Goal: Navigation & Orientation: Find specific page/section

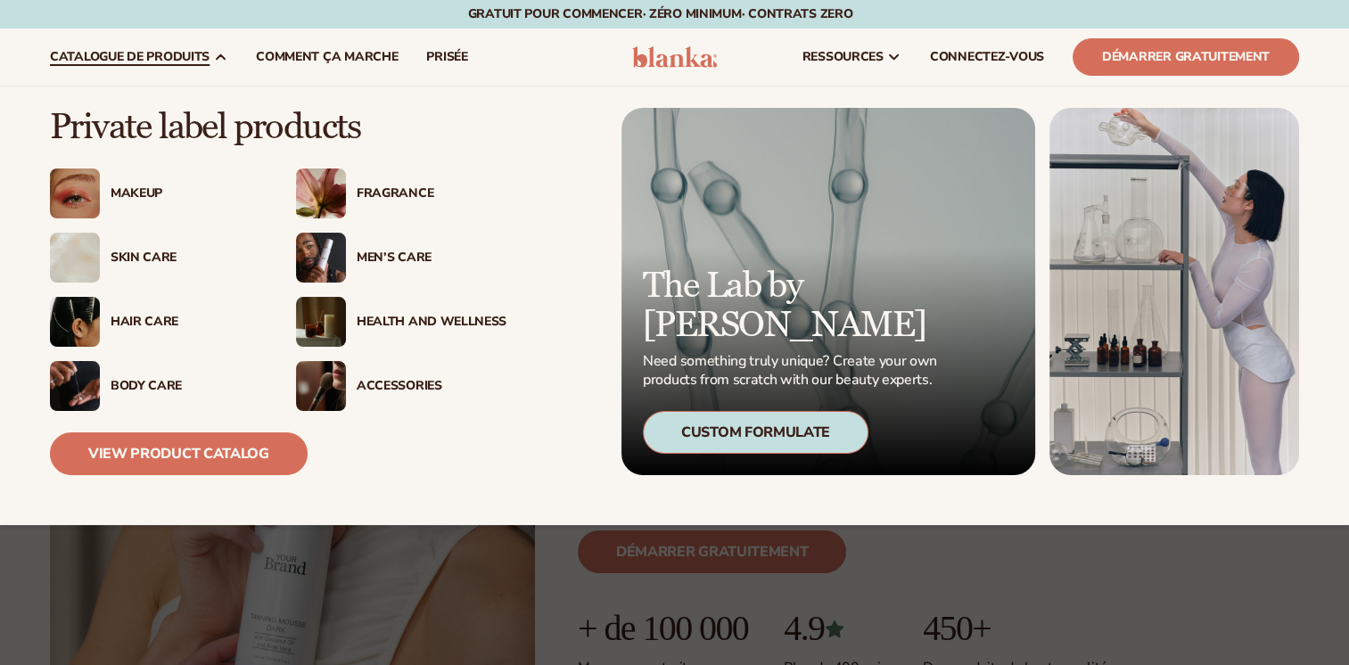
click at [329, 324] on img at bounding box center [321, 322] width 50 height 50
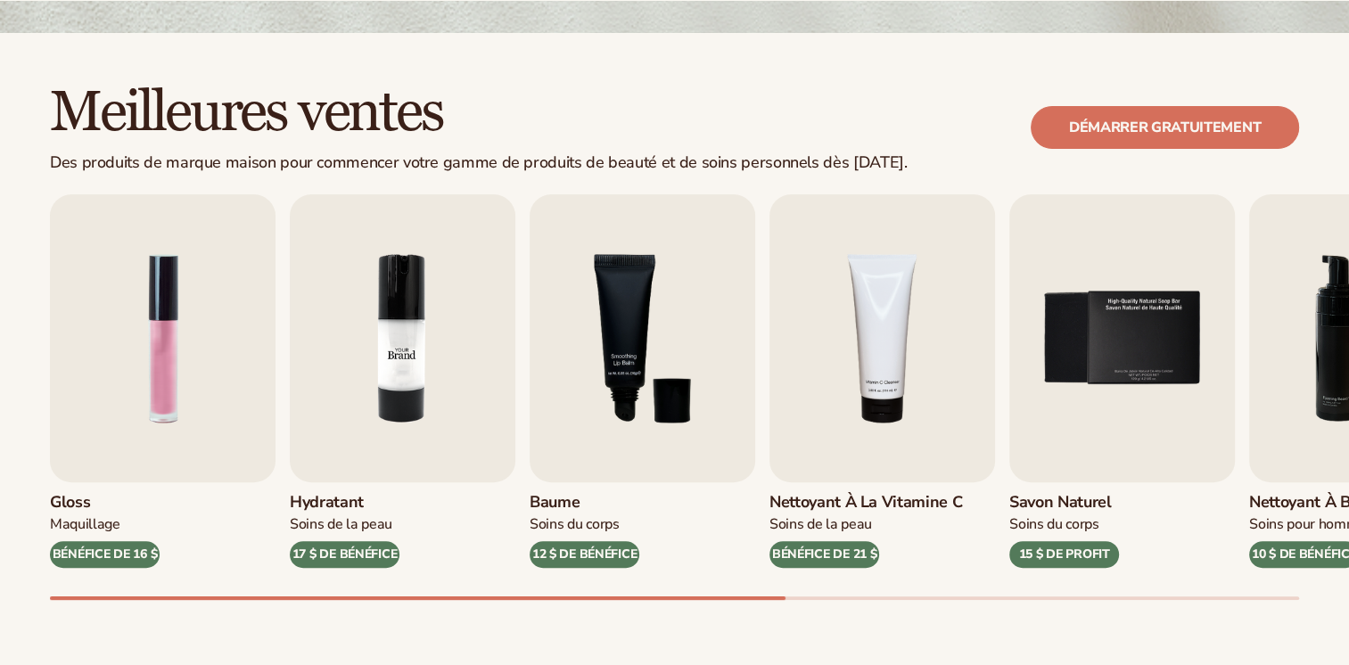
scroll to position [446, 0]
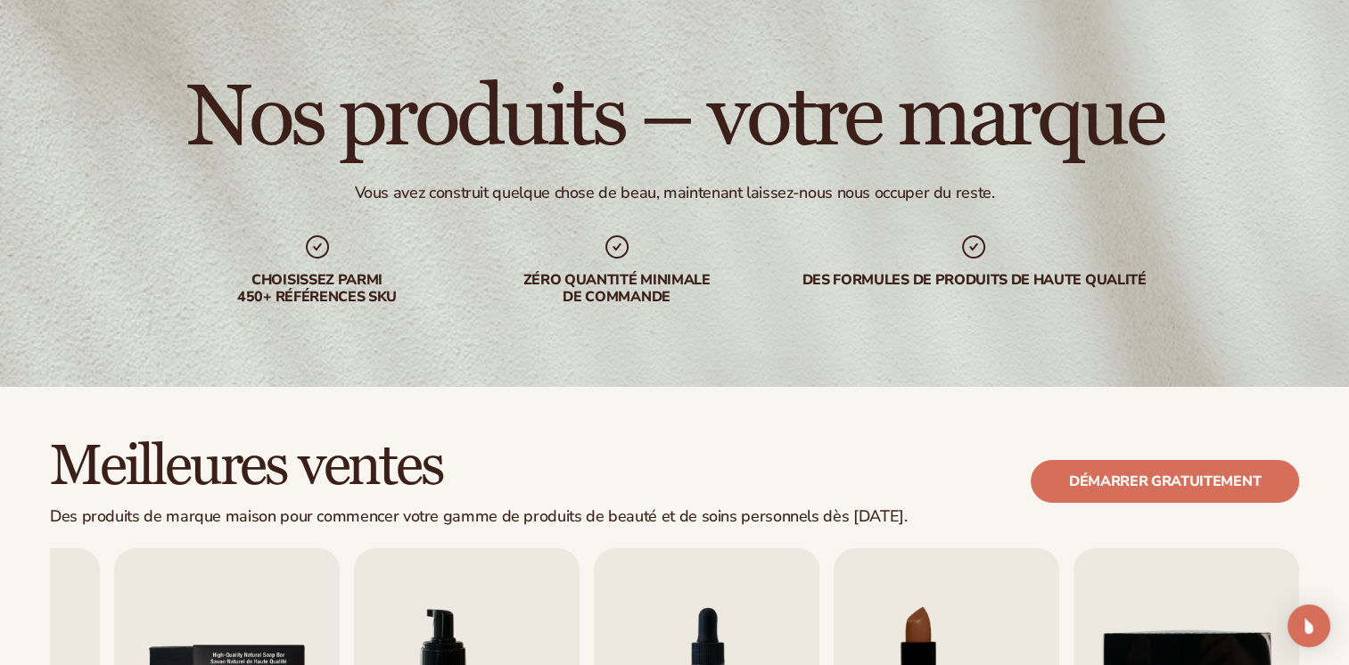
scroll to position [0, 0]
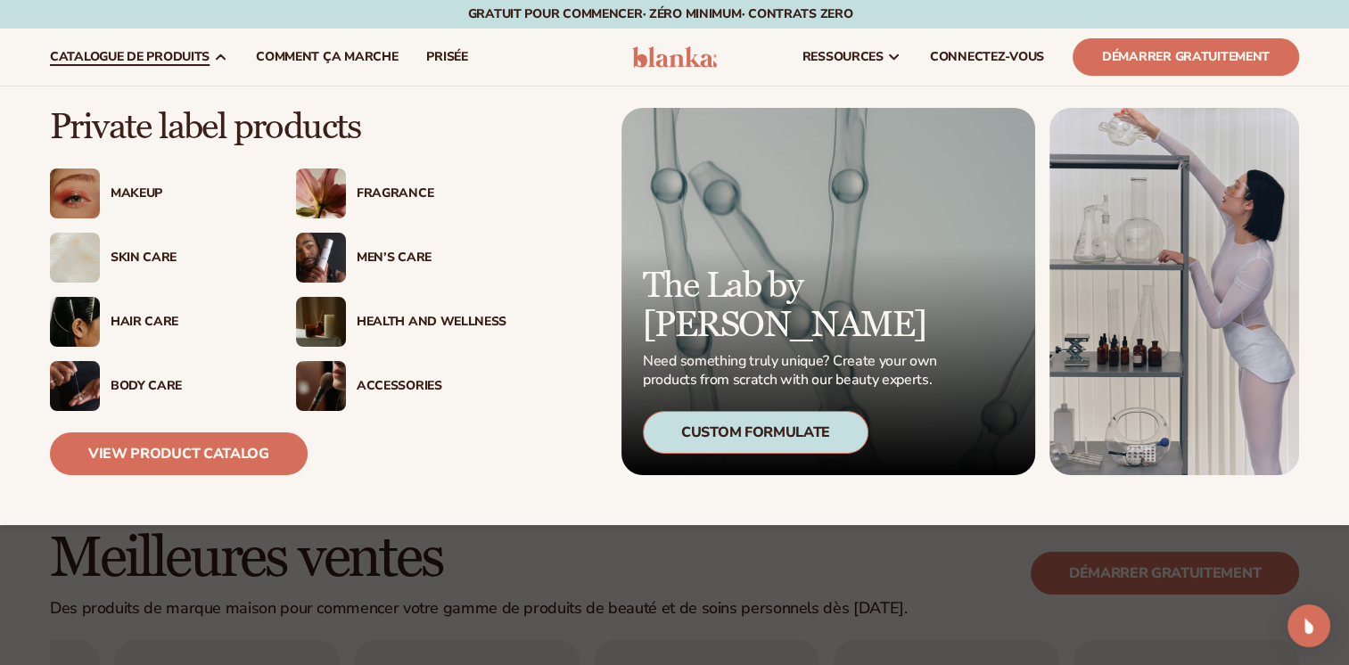
click at [327, 194] on img at bounding box center [321, 194] width 50 height 50
click at [331, 193] on img at bounding box center [321, 194] width 50 height 50
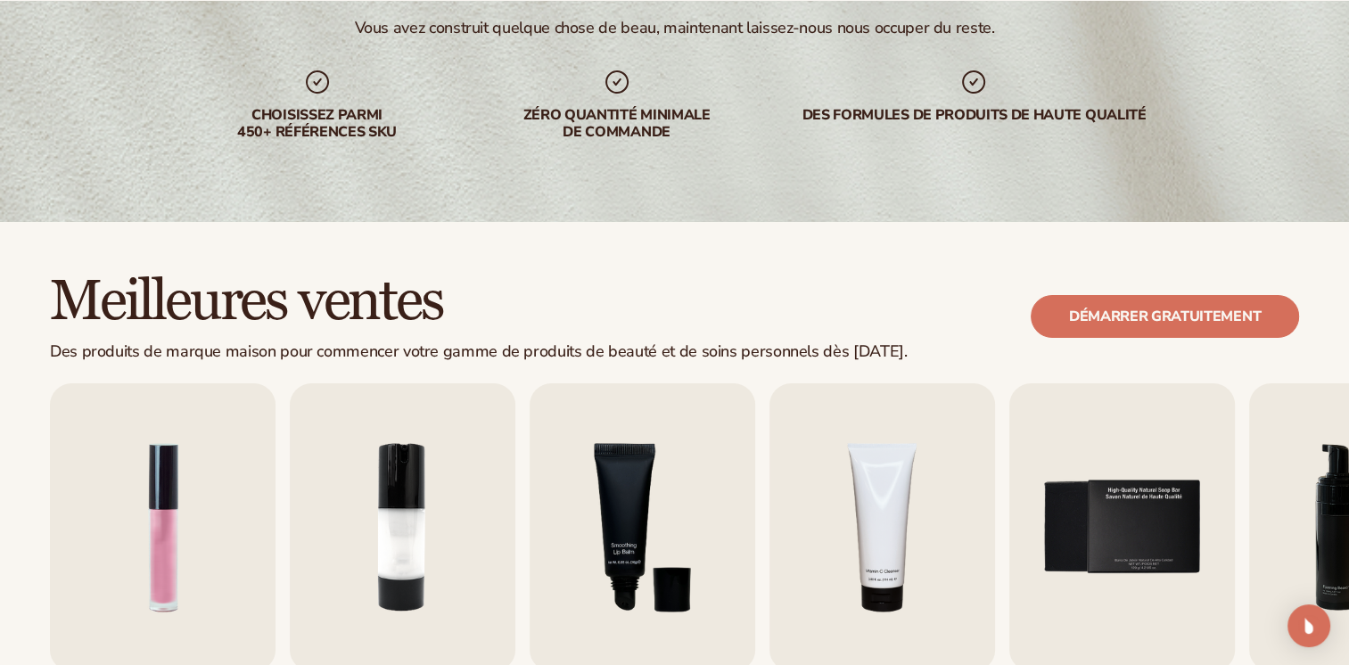
scroll to position [446, 0]
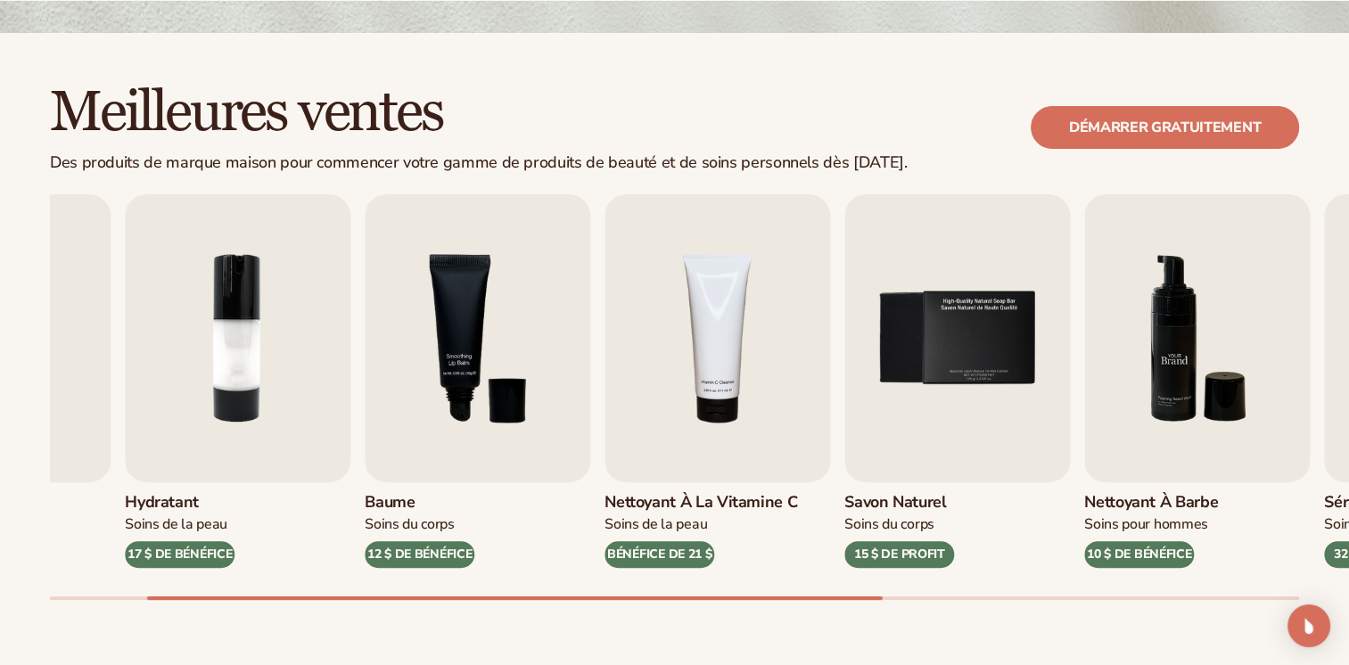
click at [1084, 393] on img "6 / 9" at bounding box center [1197, 338] width 226 height 288
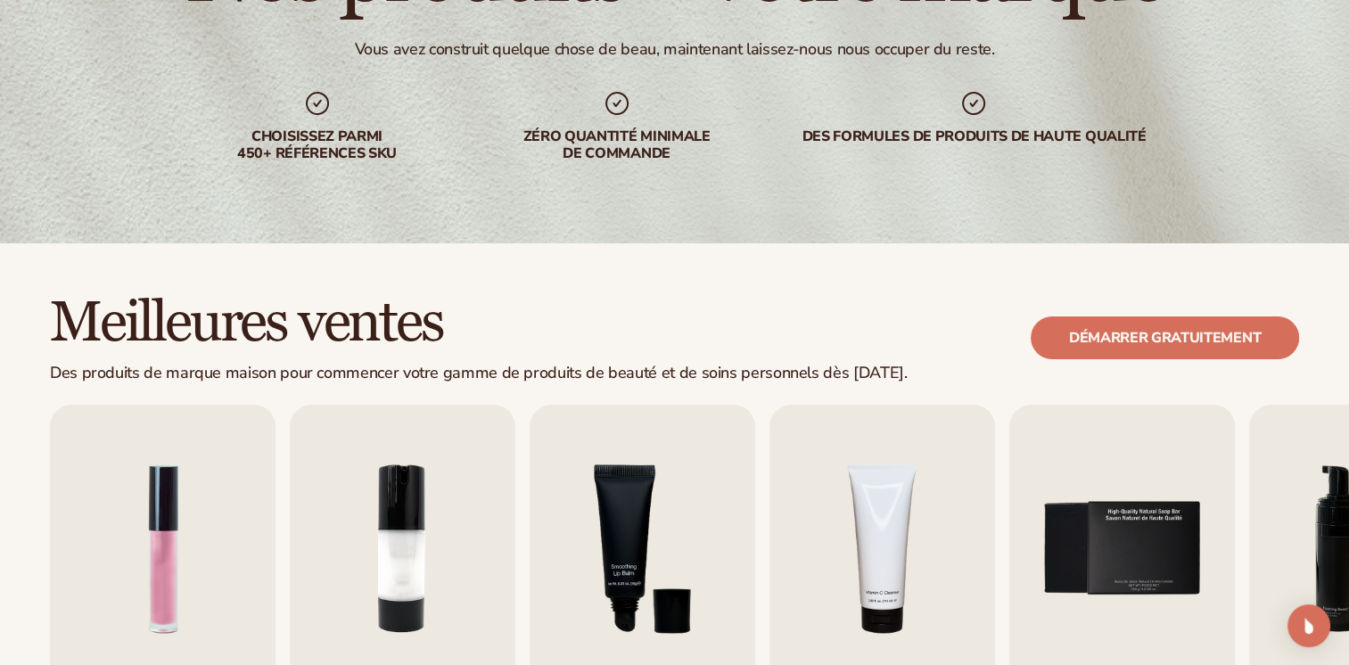
scroll to position [0, 0]
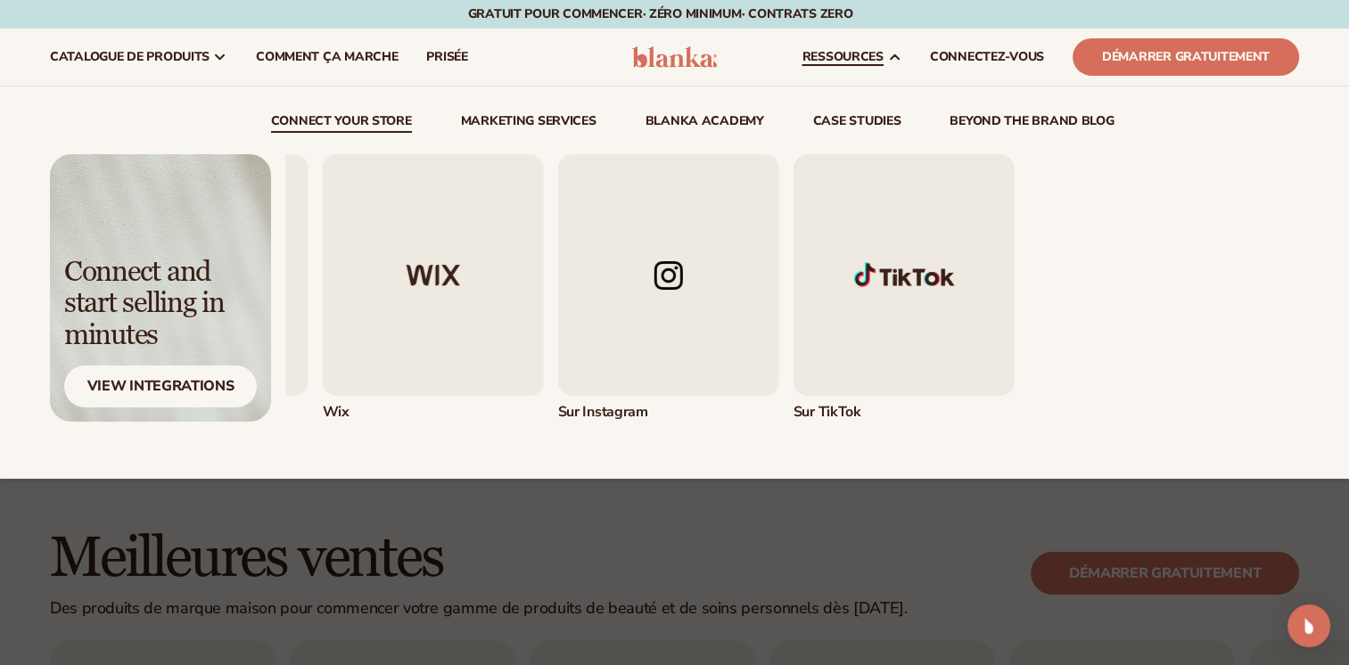
click at [301, 317] on div "Logiciel Shopify WooCommerce (en anglais)" at bounding box center [359, 288] width 1014 height 268
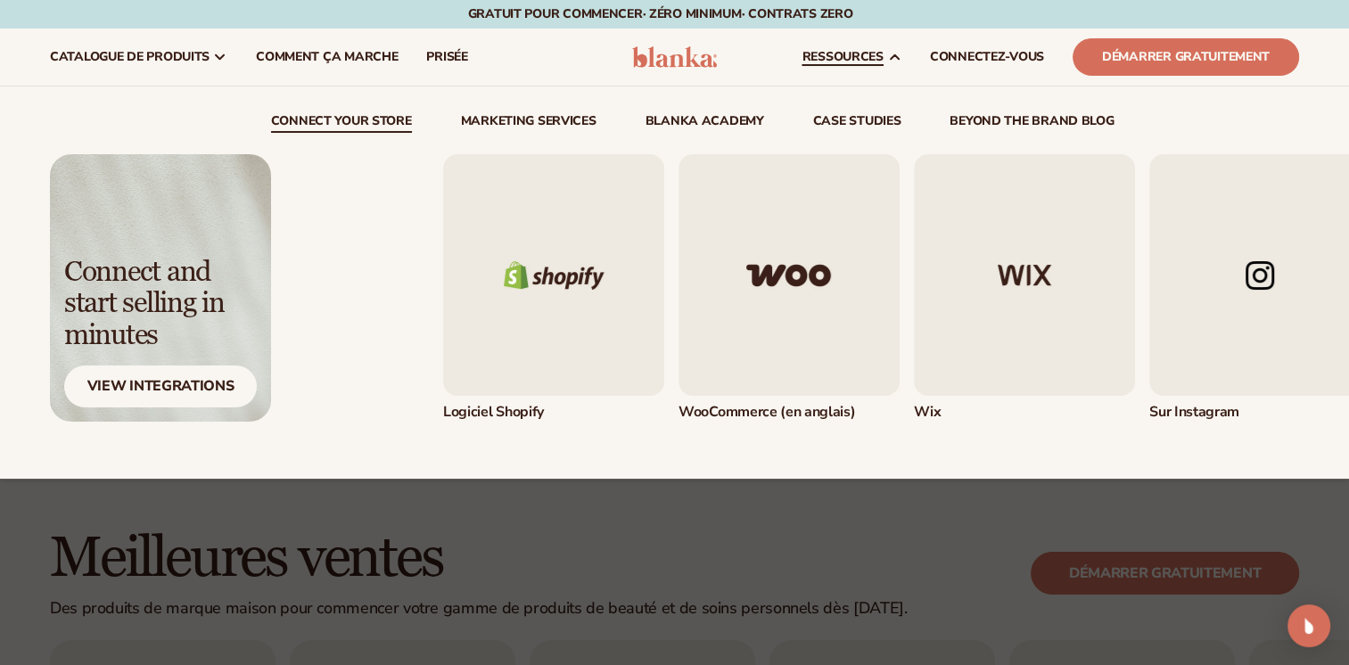
click at [931, 243] on div "Logiciel Shopify WooCommerce (en anglais)" at bounding box center [950, 288] width 1014 height 268
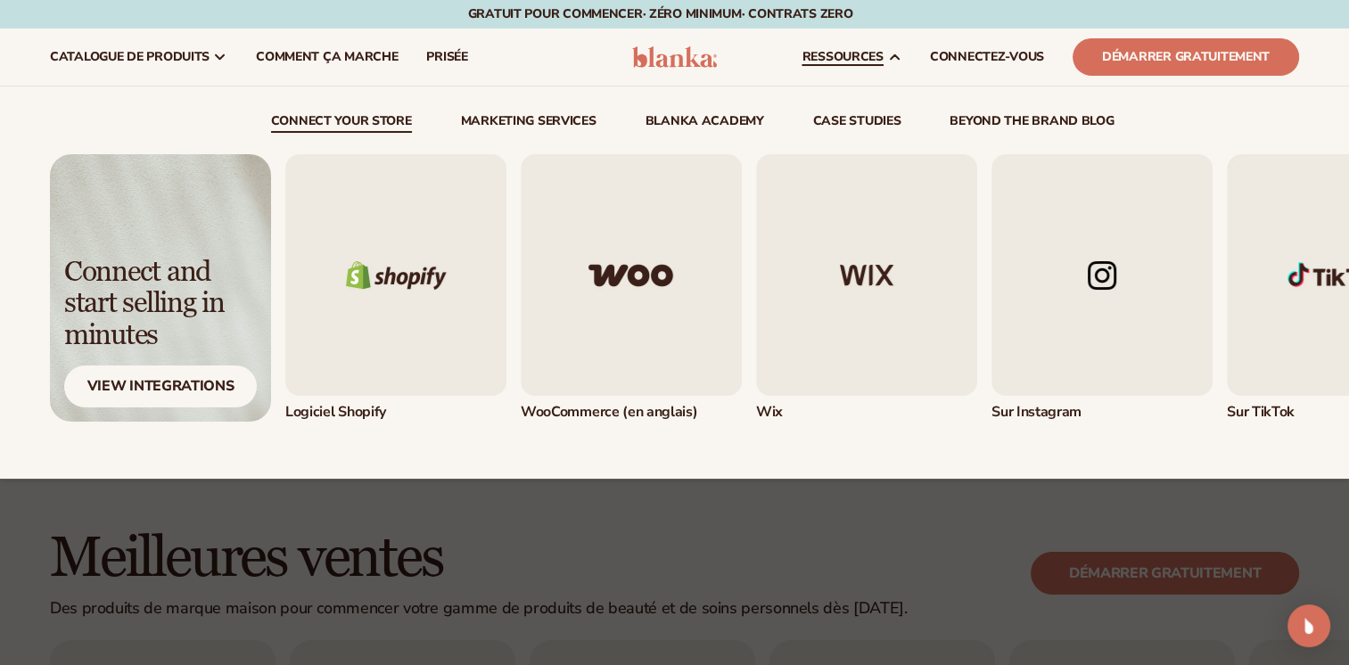
click at [1260, 261] on img "5 / 5" at bounding box center [1337, 275] width 221 height 242
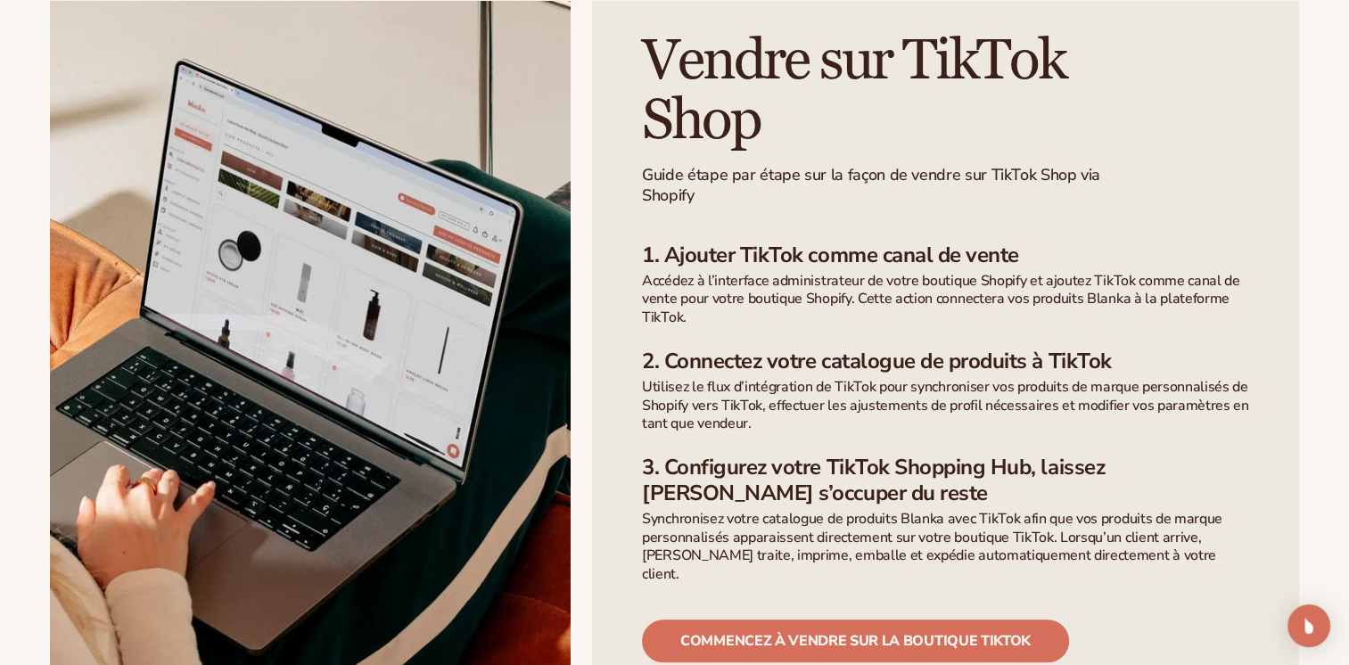
scroll to position [1338, 0]
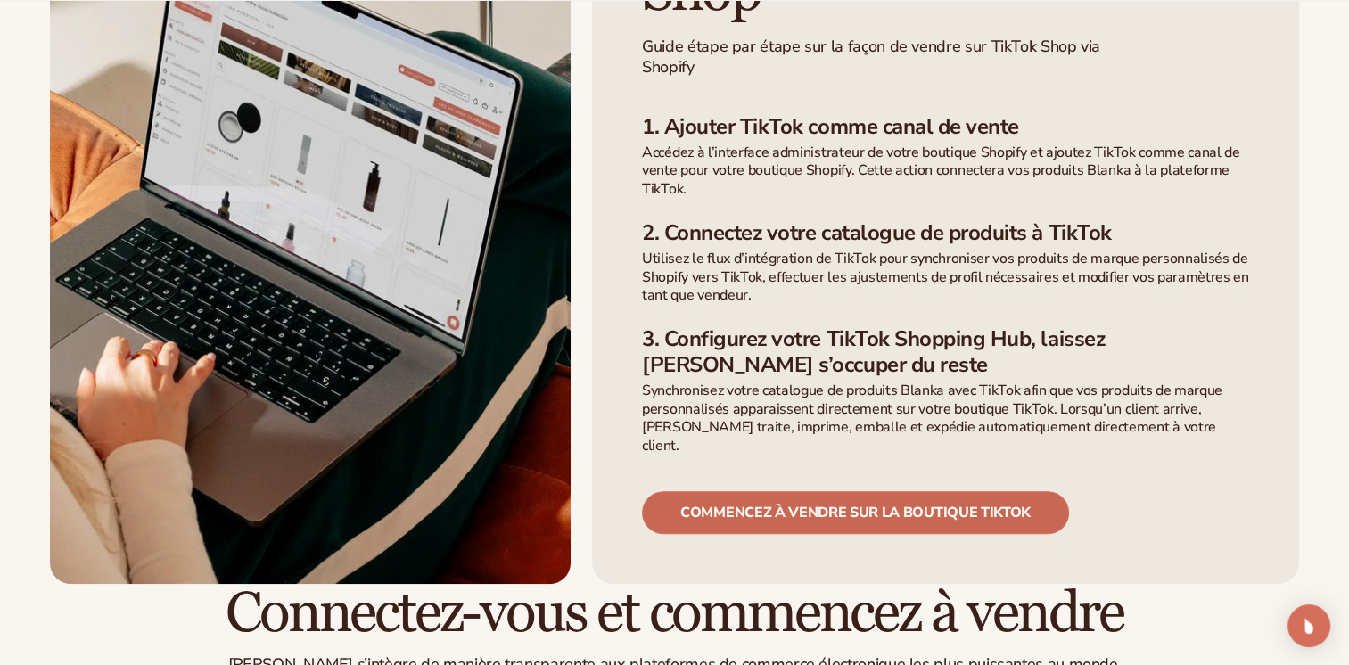
click at [745, 491] on link "Commencez à vendre sur la boutique tiktok" at bounding box center [855, 512] width 427 height 43
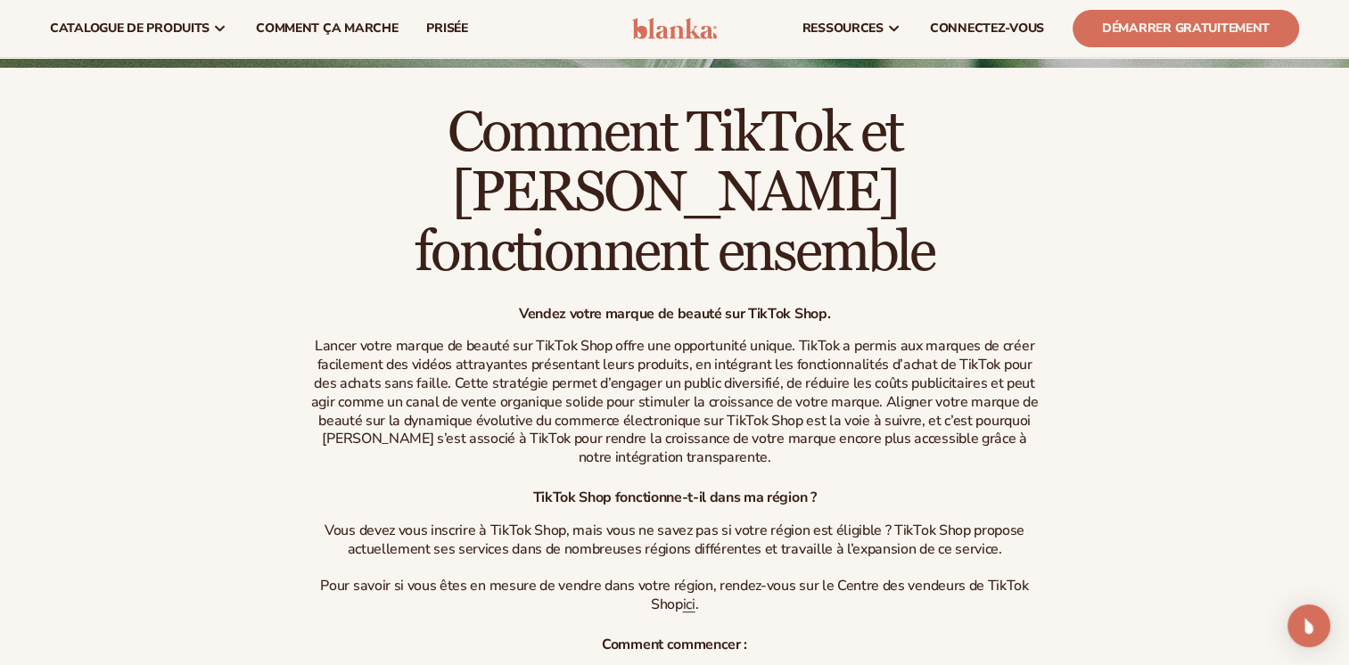
scroll to position [0, 0]
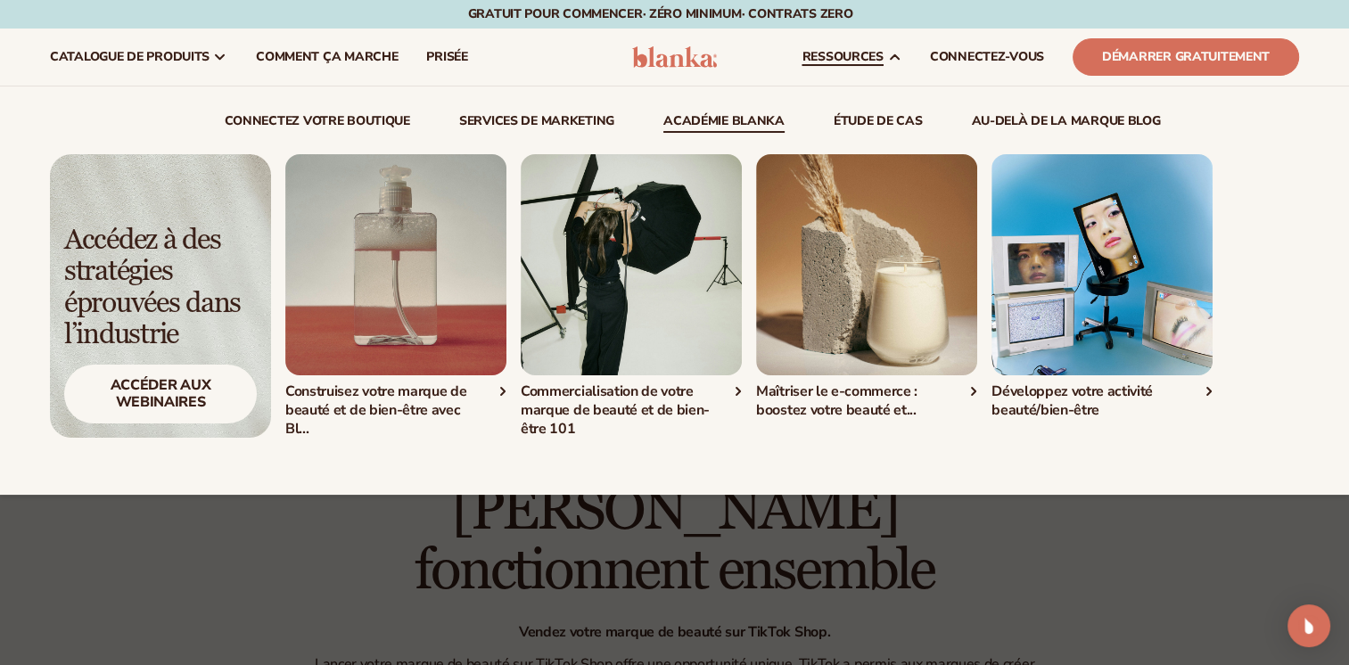
click at [1208, 391] on div "Développez votre activité beauté/bien-être" at bounding box center [1102, 401] width 221 height 37
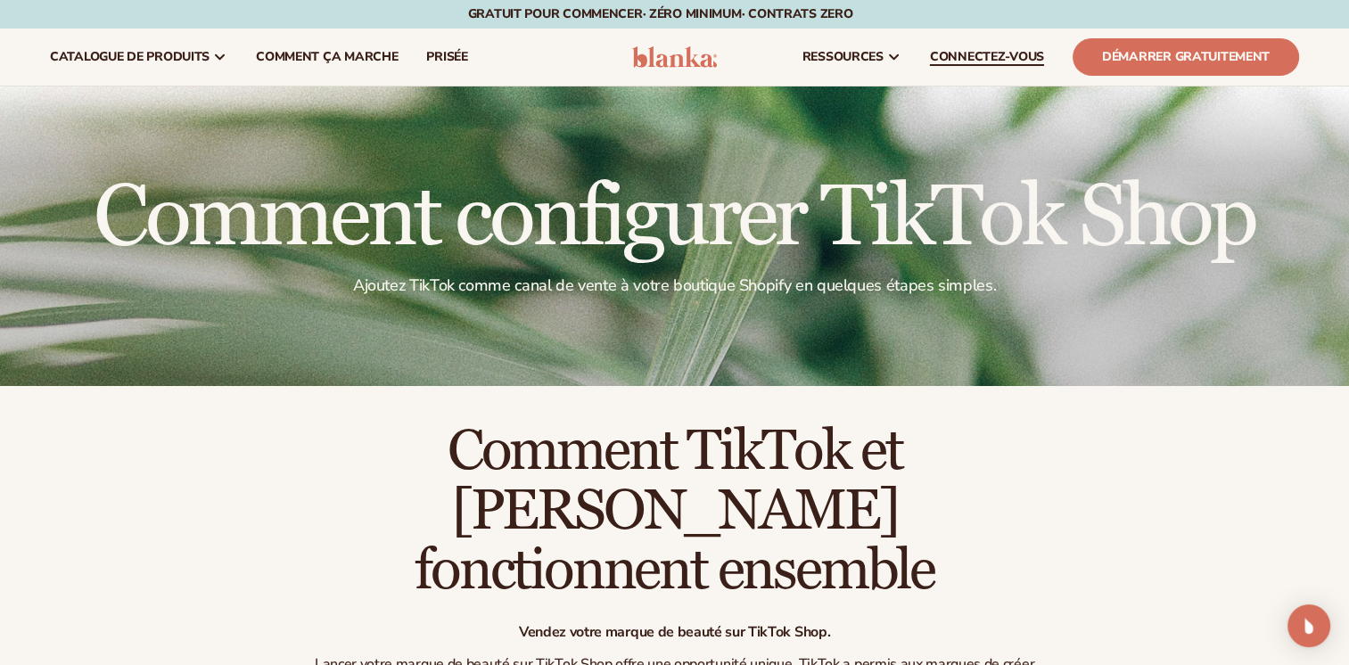
click at [992, 51] on span "CONNECTEZ-VOUS" at bounding box center [987, 57] width 114 height 14
